Goal: Book appointment/travel/reservation

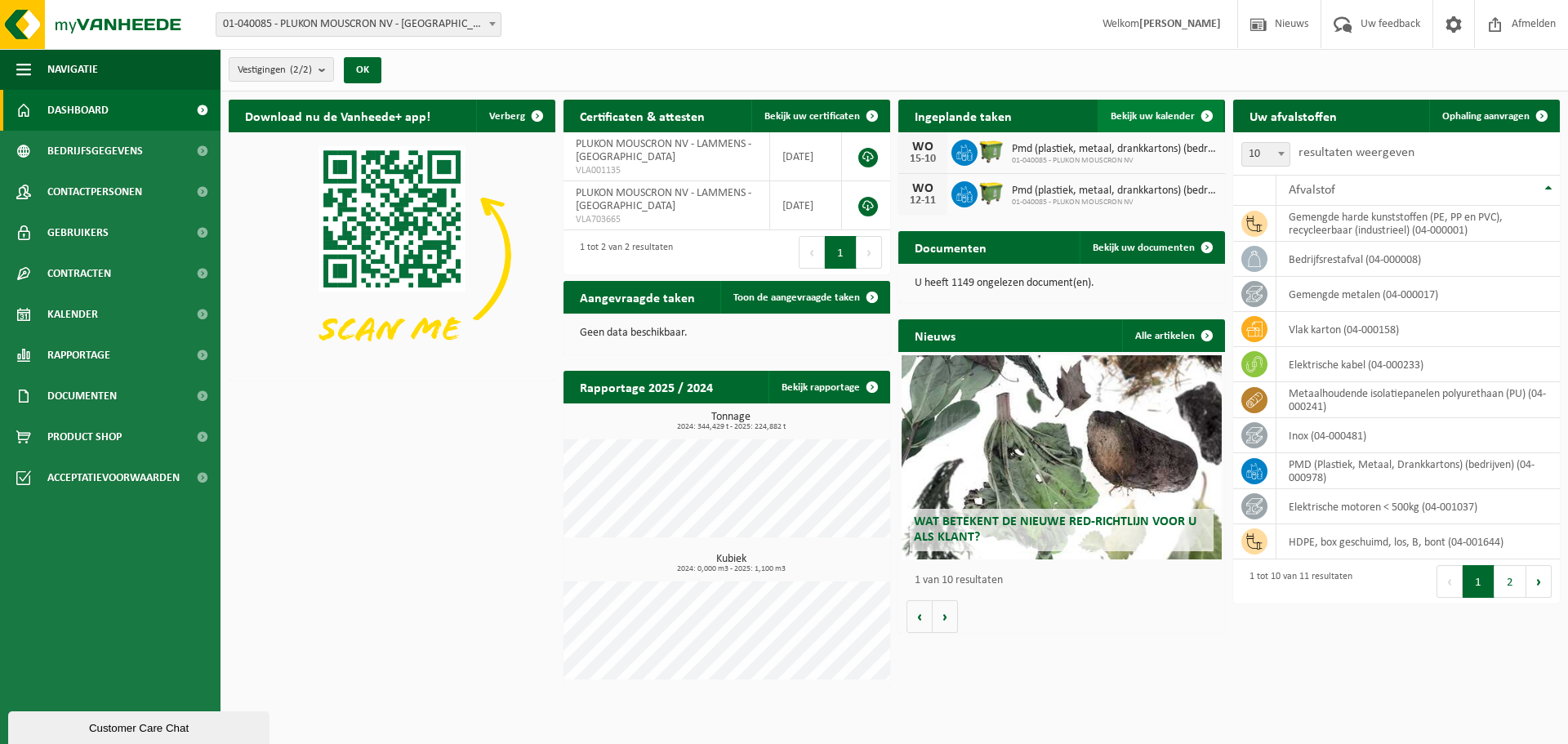
click at [1171, 111] on span "Bekijk uw kalender" at bounding box center [1153, 116] width 84 height 10
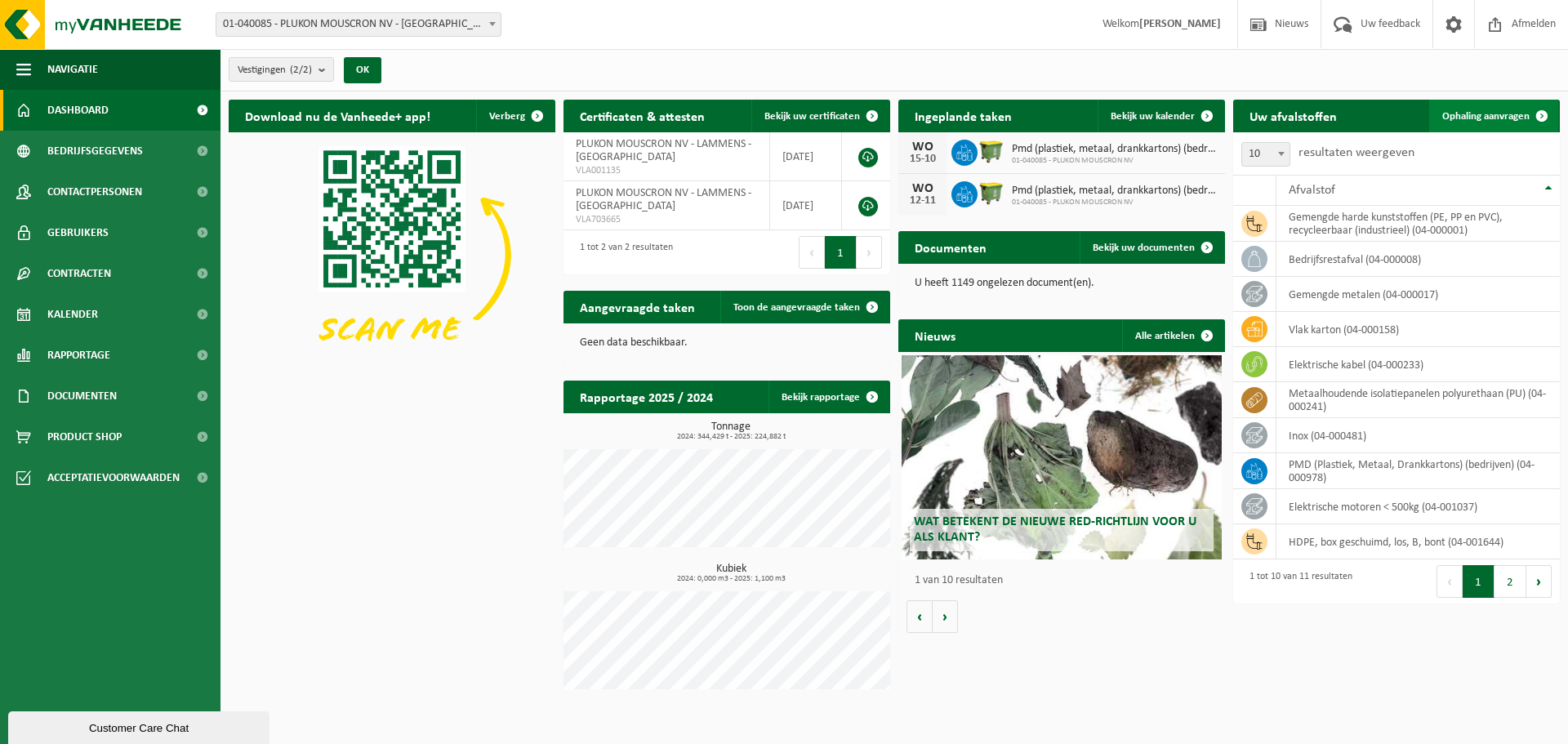
click at [1513, 115] on span "Ophaling aanvragen" at bounding box center [1486, 116] width 88 height 10
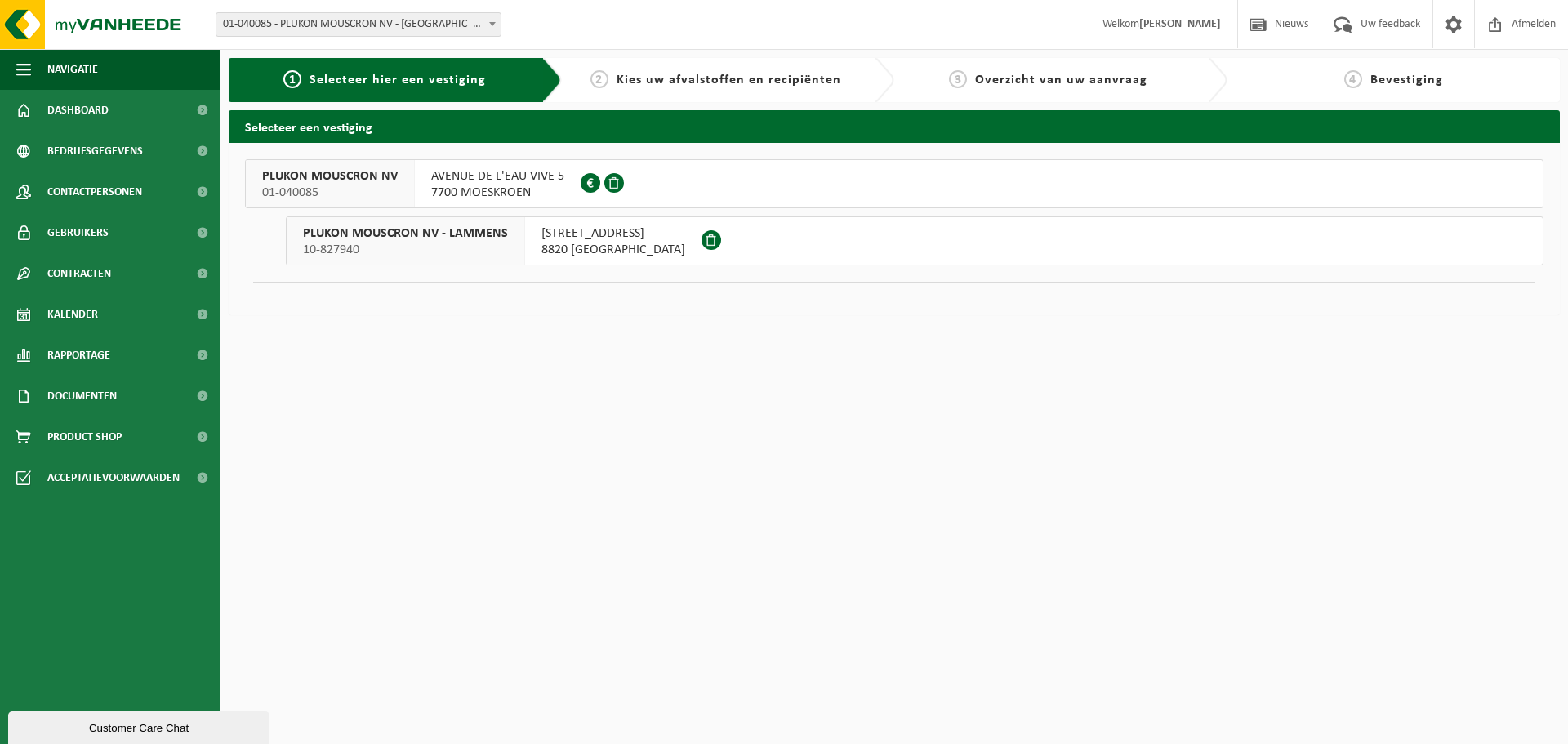
click at [497, 175] on span "AVENUE DE L'EAU VIVE 5" at bounding box center [497, 176] width 133 height 16
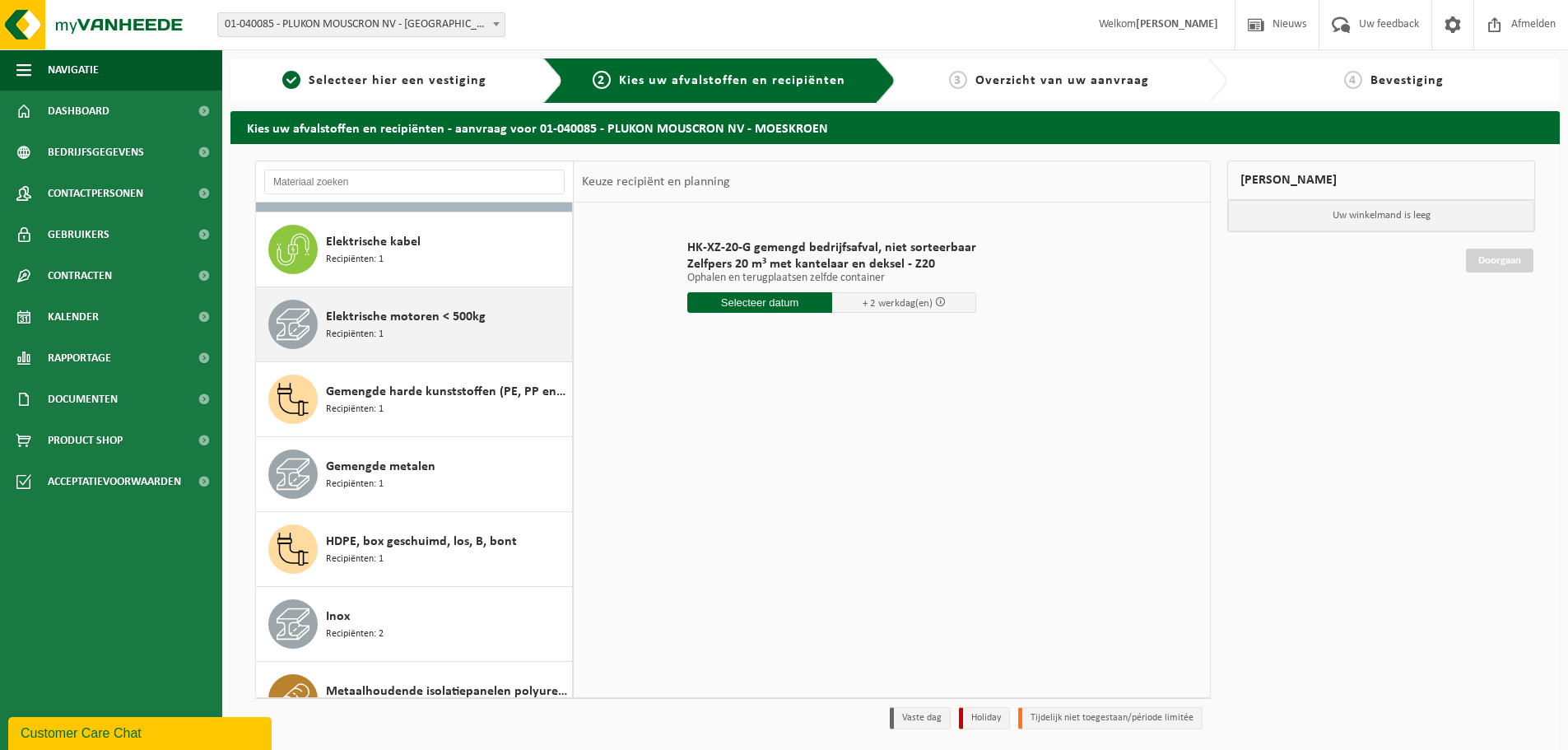
scroll to position [165, 0]
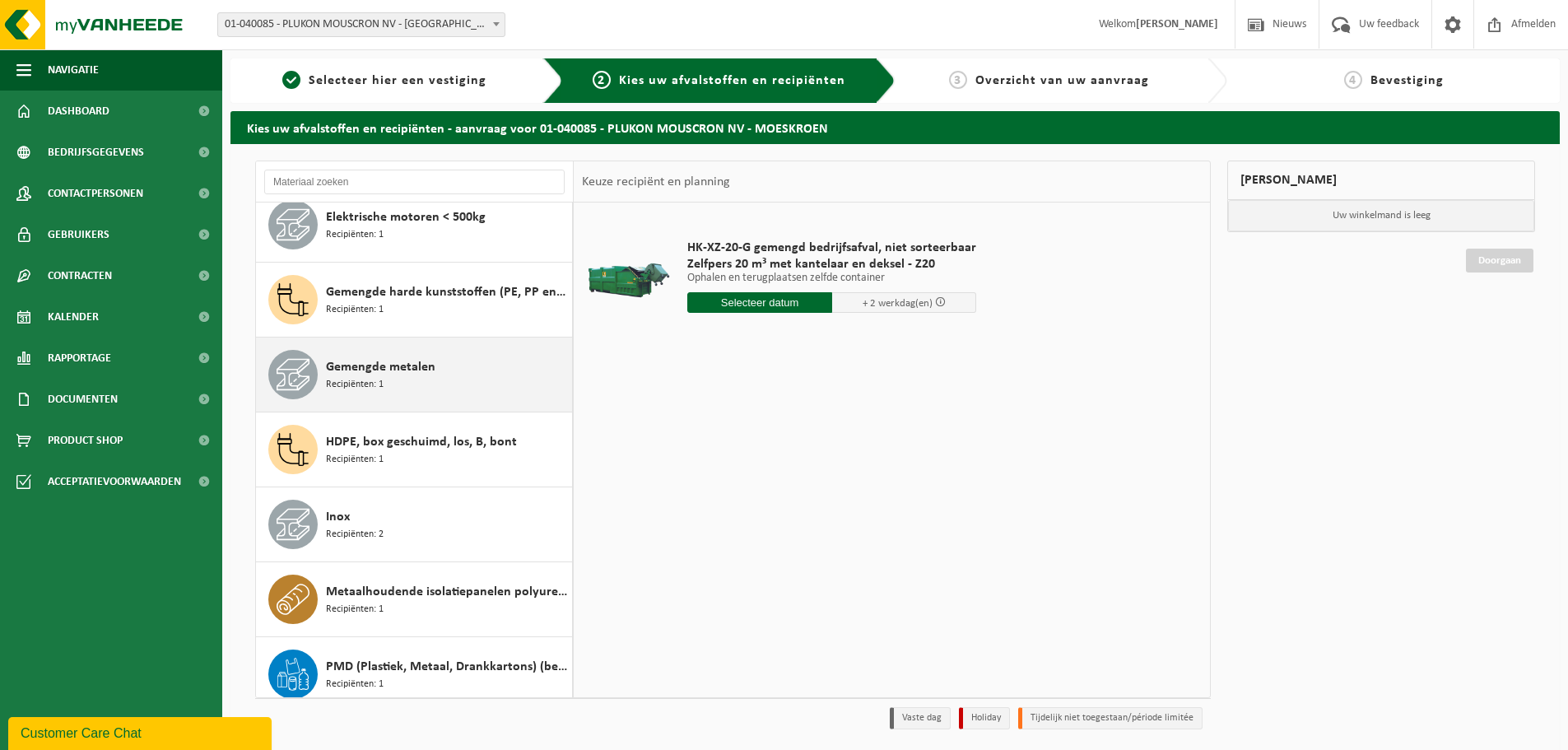
click at [347, 366] on span "Gemengde metalen" at bounding box center [380, 367] width 109 height 20
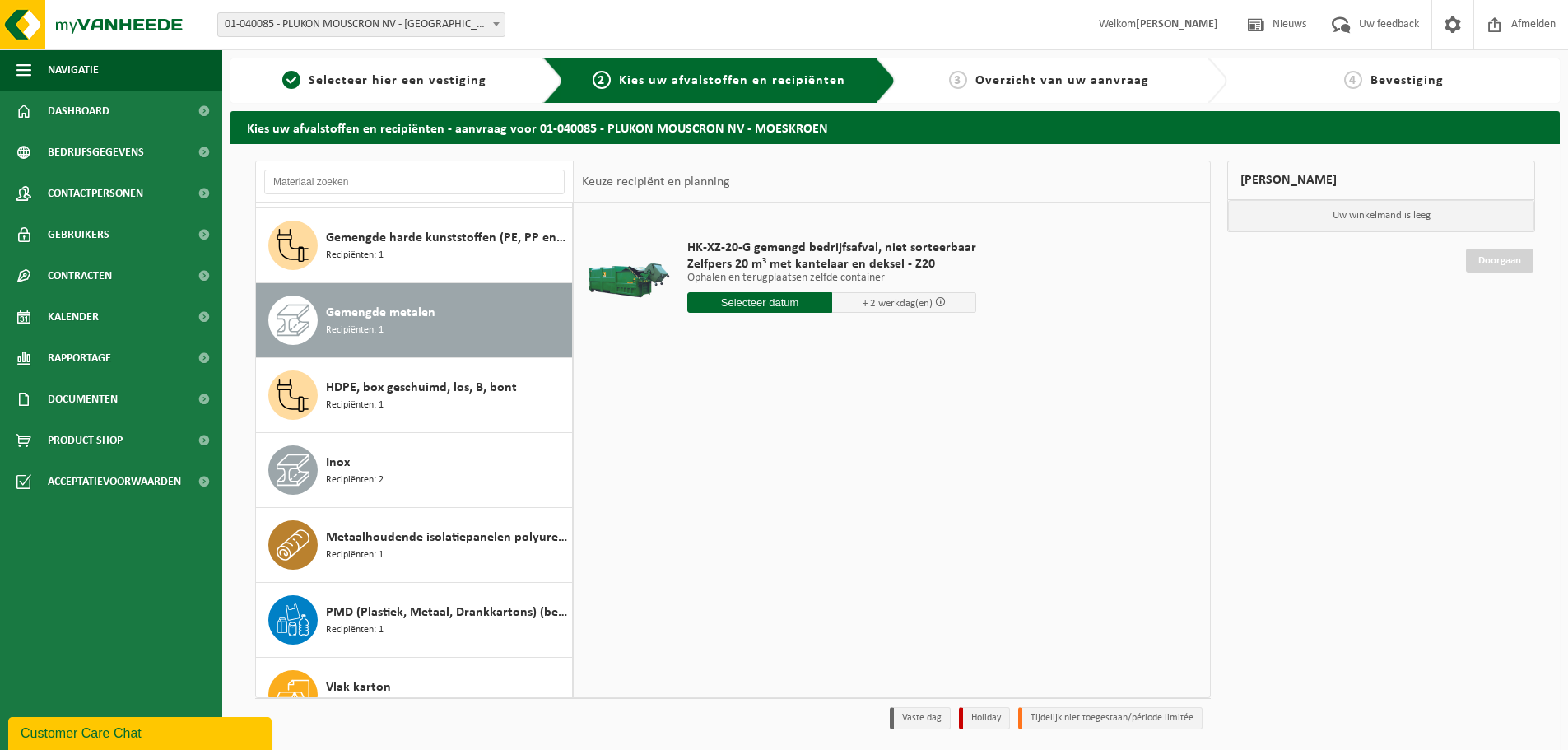
scroll to position [254, 0]
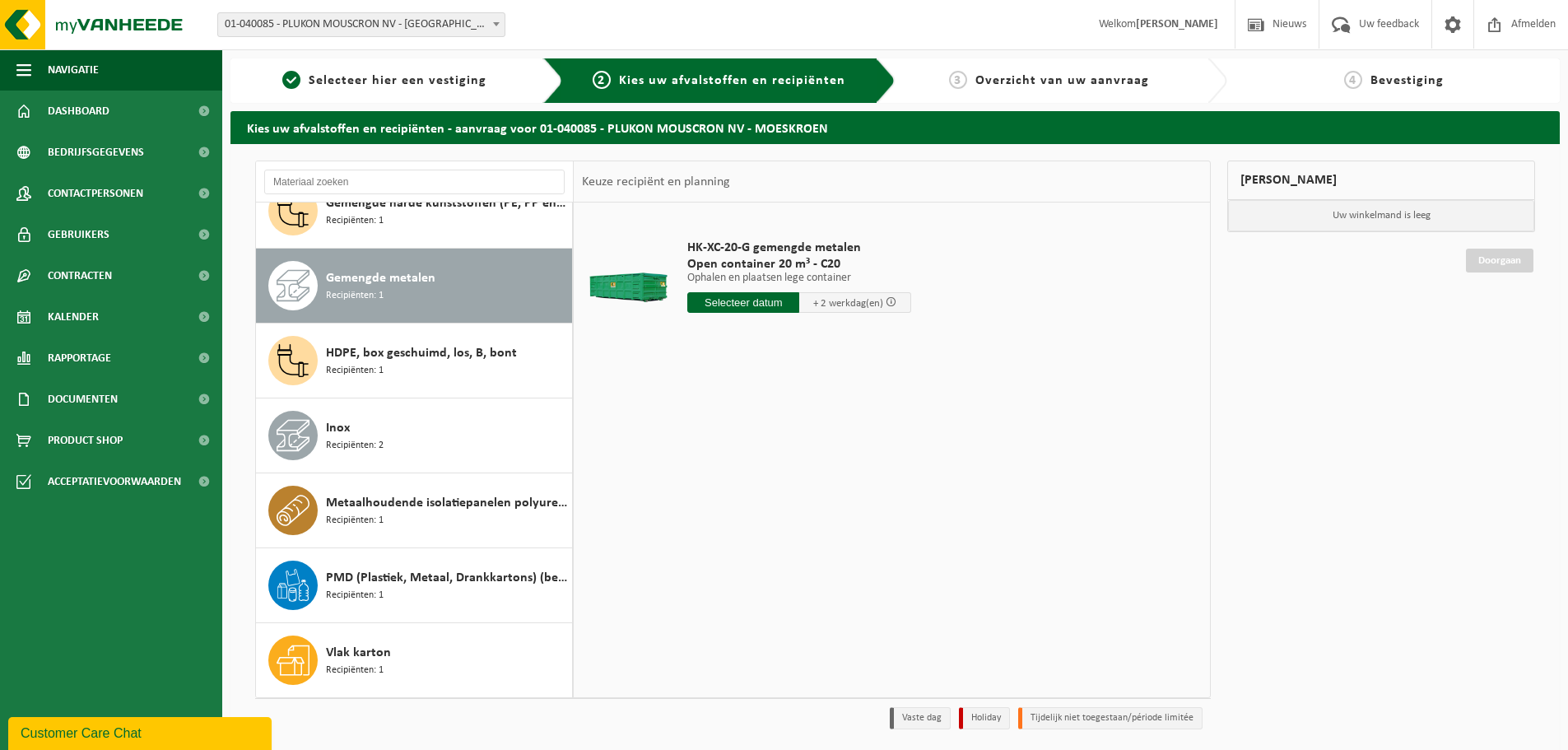
click at [721, 303] on input "text" at bounding box center [743, 302] width 112 height 21
click at [730, 475] on div "23" at bounding box center [731, 475] width 29 height 26
type input "Van 2025-09-23"
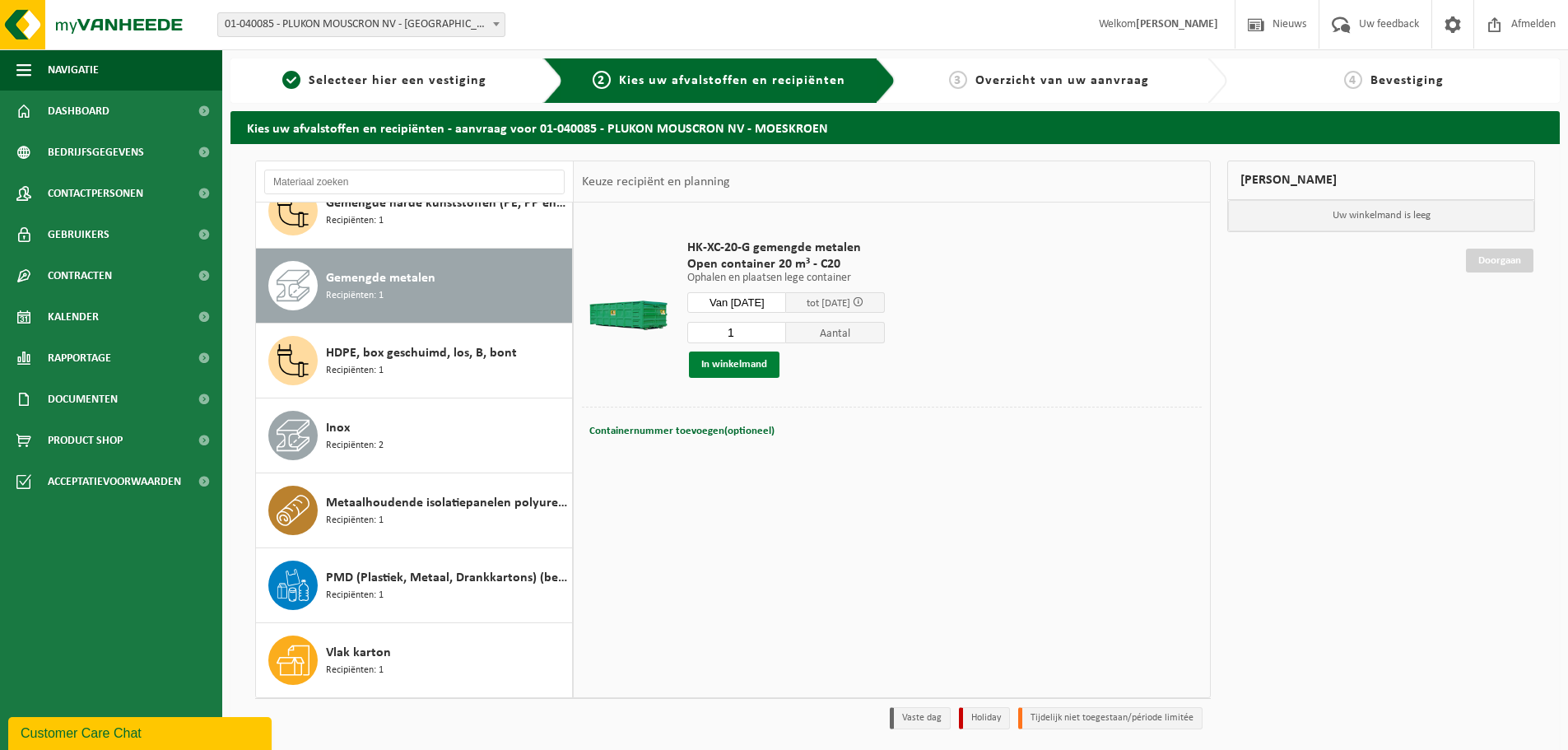
click at [732, 364] on button "In winkelmand" at bounding box center [734, 365] width 91 height 26
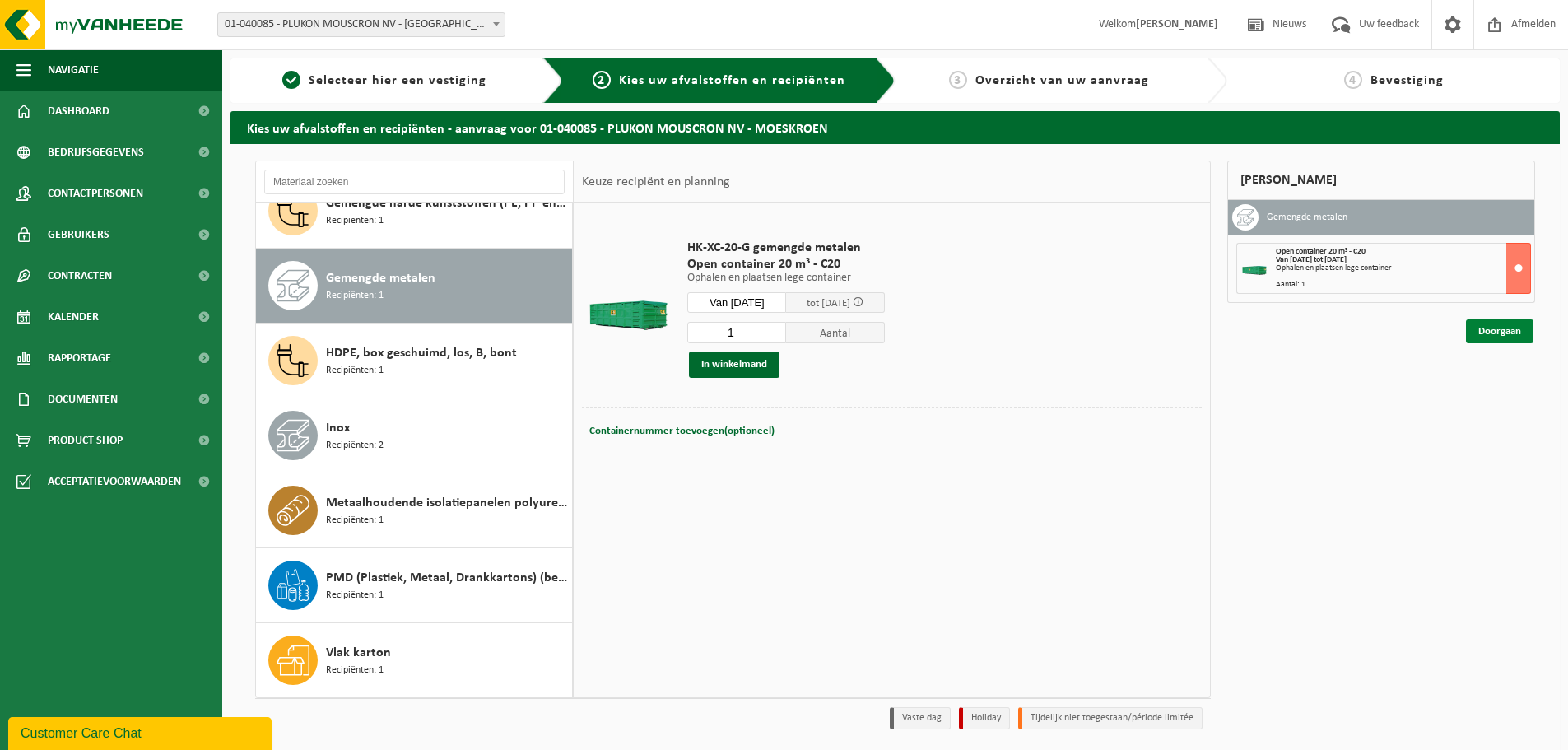
click at [1492, 334] on link "Doorgaan" at bounding box center [1500, 332] width 68 height 24
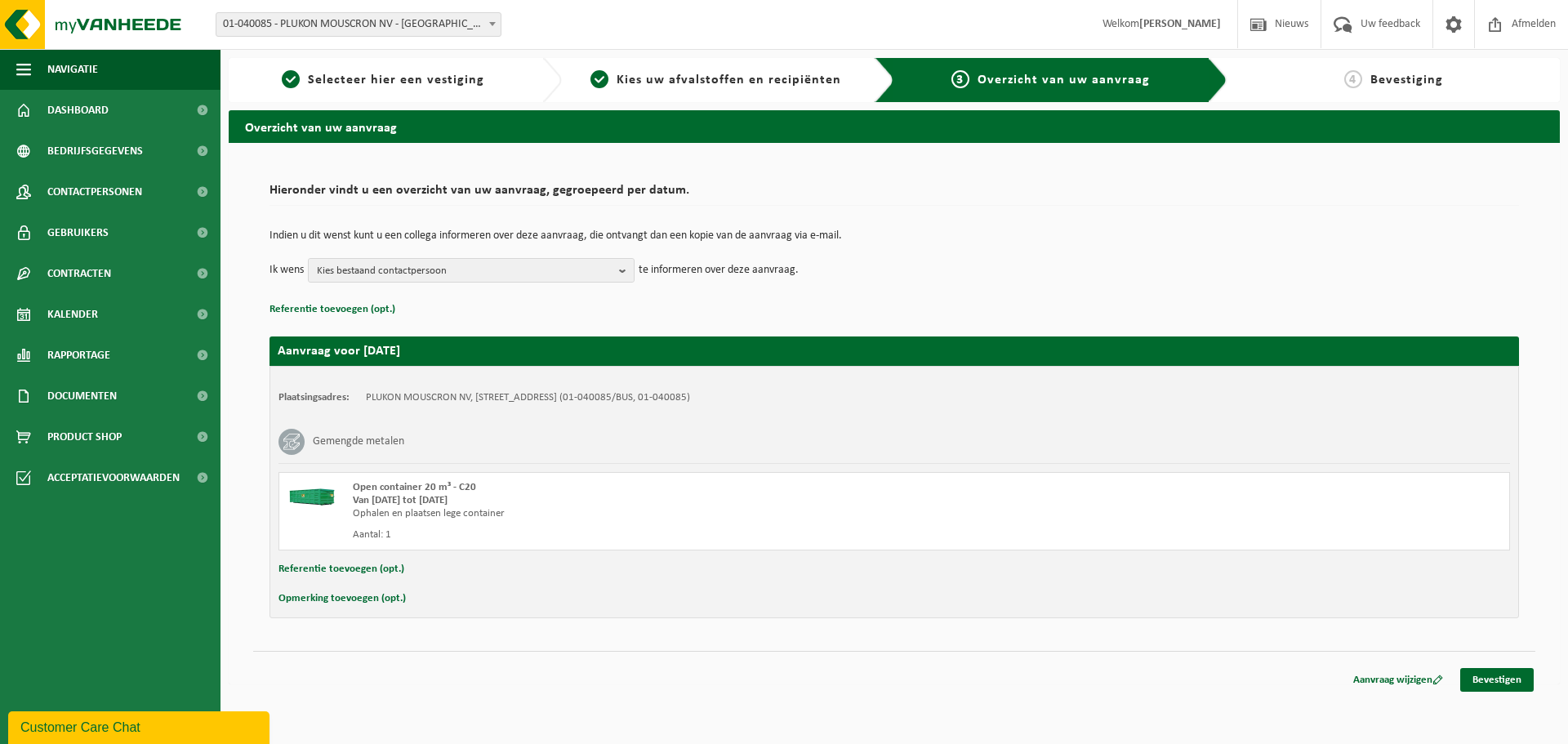
click at [367, 595] on button "Opmerking toevoegen (opt.)" at bounding box center [342, 598] width 127 height 21
click at [456, 601] on input "text" at bounding box center [925, 600] width 1135 height 25
type input "Kan dit opnieuw een hoger containermodel zijn aub? Laatste keer was dit een lag…"
click at [1500, 680] on link "Bevestigen" at bounding box center [1498, 683] width 74 height 24
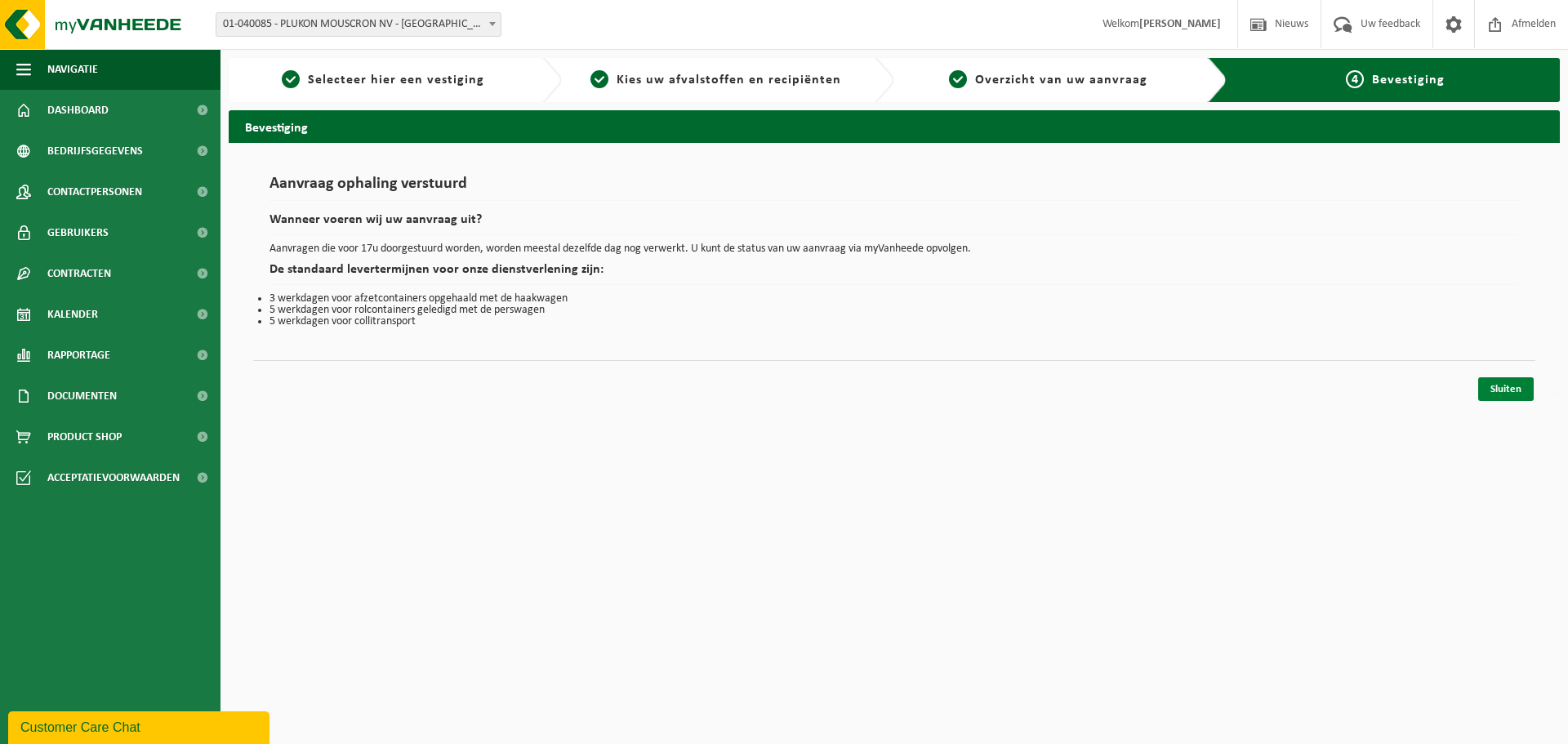
click at [1510, 387] on link "Sluiten" at bounding box center [1505, 389] width 56 height 24
